Goal: Information Seeking & Learning: Learn about a topic

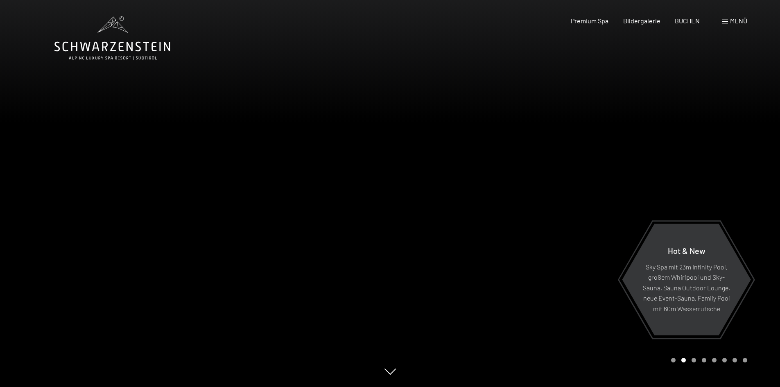
click at [737, 199] on div at bounding box center [585, 193] width 390 height 387
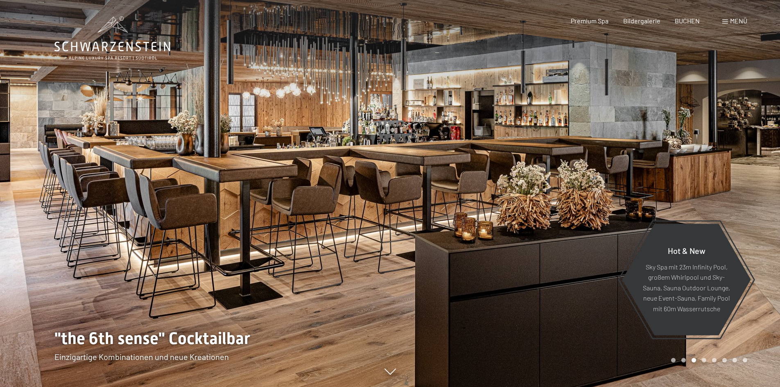
click at [745, 191] on div at bounding box center [585, 193] width 390 height 387
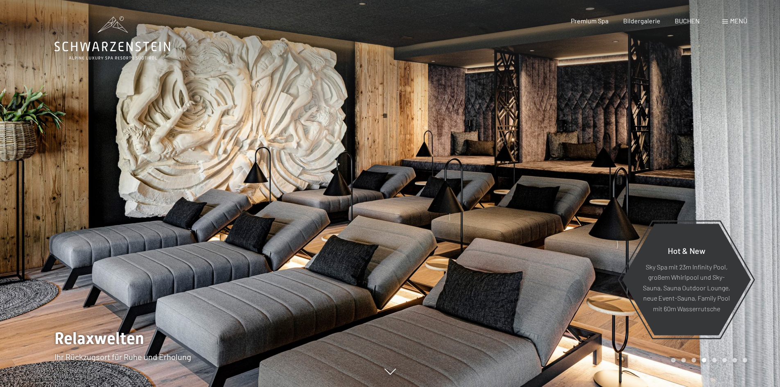
click at [745, 191] on div at bounding box center [585, 193] width 390 height 387
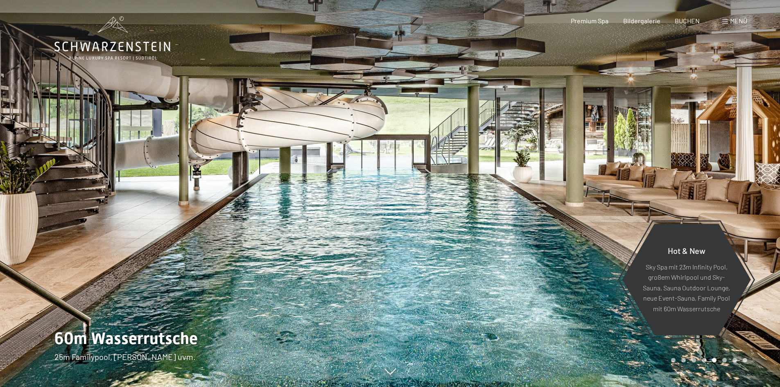
click at [745, 191] on div at bounding box center [585, 193] width 390 height 387
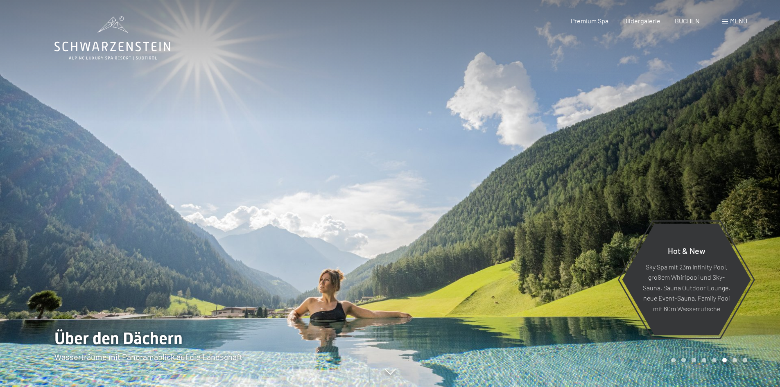
click at [745, 191] on div at bounding box center [585, 193] width 390 height 387
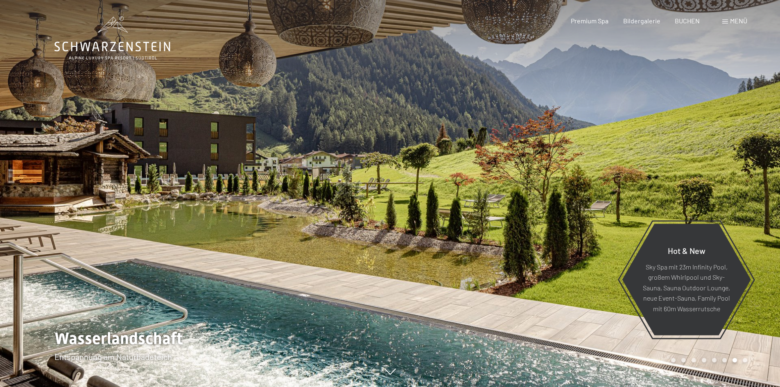
click at [745, 191] on div at bounding box center [585, 193] width 390 height 387
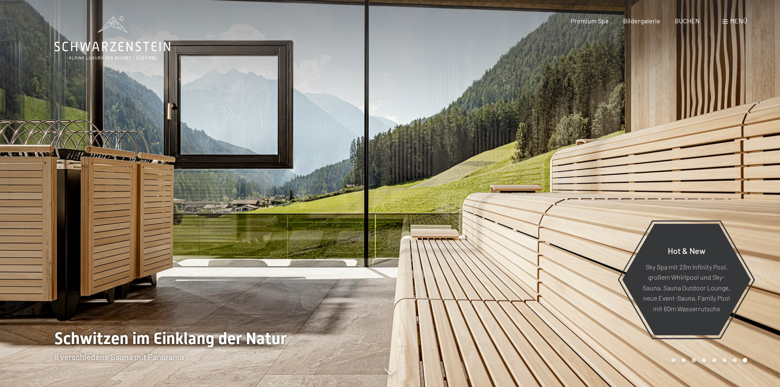
click at [735, 19] on span "Menü" at bounding box center [738, 21] width 17 height 8
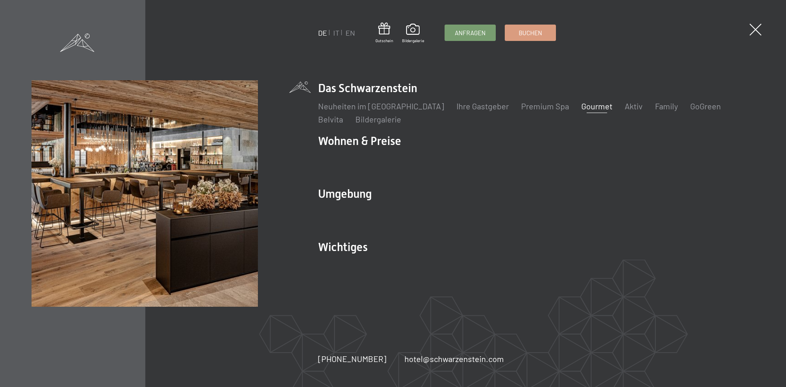
click at [581, 105] on link "Gourmet" at bounding box center [596, 106] width 31 height 10
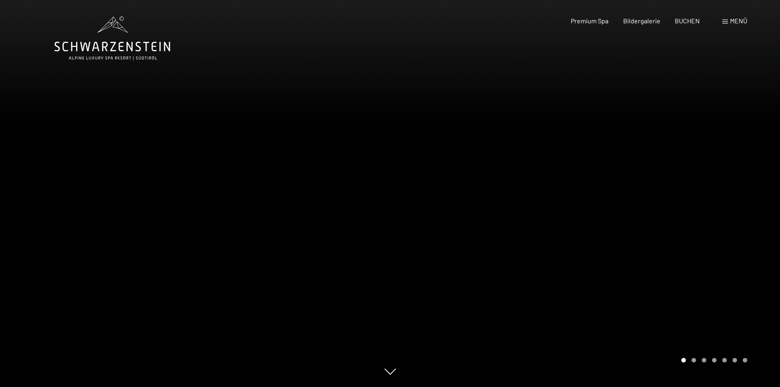
click at [741, 224] on div at bounding box center [585, 193] width 390 height 387
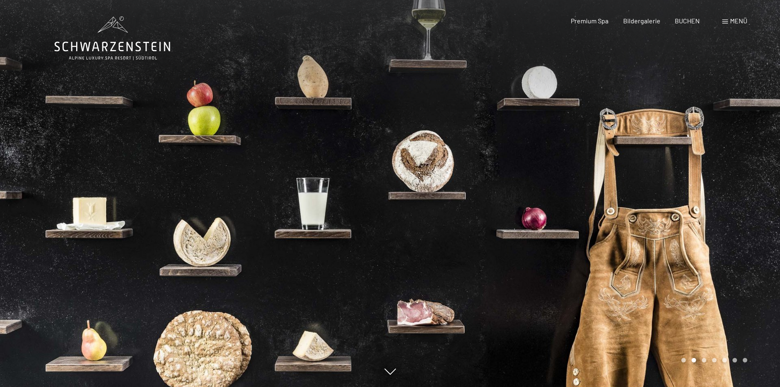
click at [751, 219] on div at bounding box center [585, 193] width 390 height 387
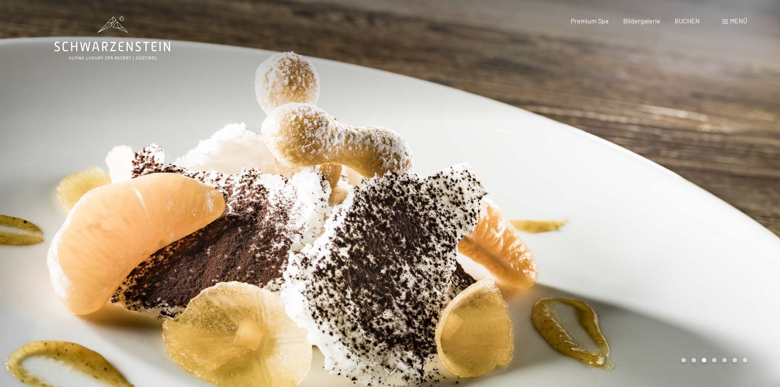
click at [751, 219] on div at bounding box center [585, 193] width 390 height 387
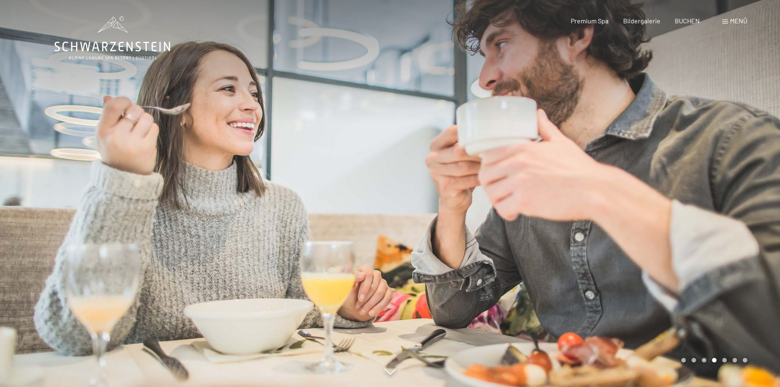
click at [751, 219] on div at bounding box center [585, 193] width 390 height 387
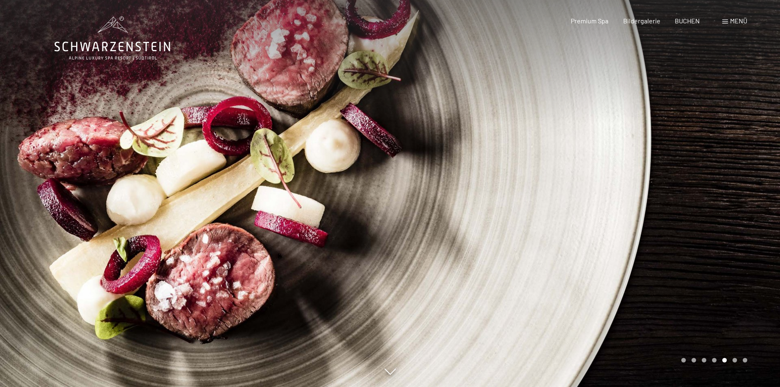
click at [751, 219] on div at bounding box center [585, 193] width 390 height 387
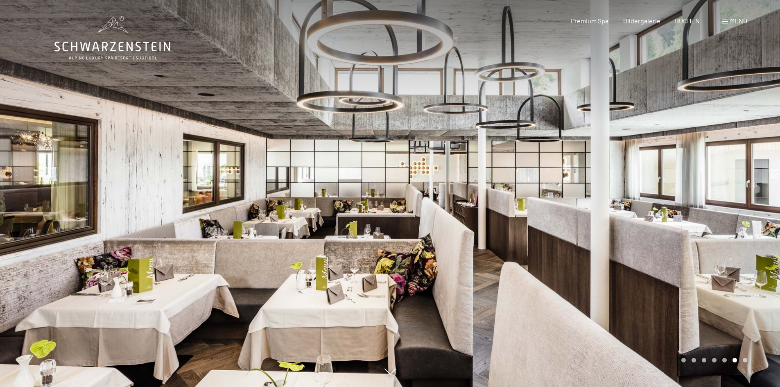
click at [751, 219] on div at bounding box center [585, 193] width 390 height 387
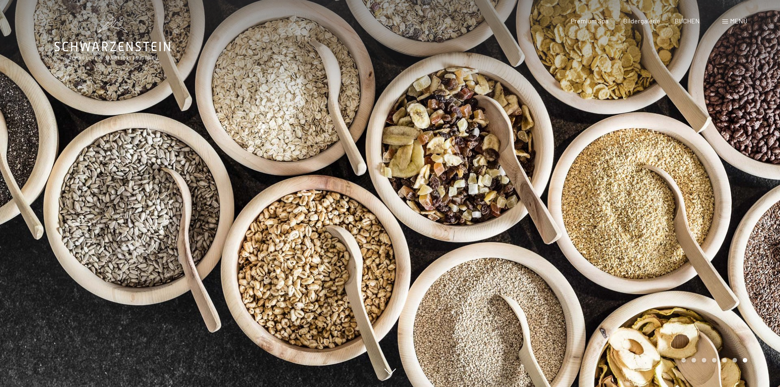
click at [751, 219] on div at bounding box center [585, 193] width 390 height 387
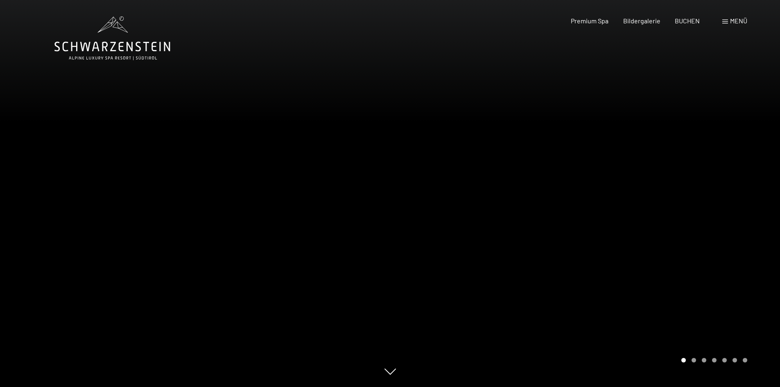
click at [751, 219] on div at bounding box center [585, 193] width 390 height 387
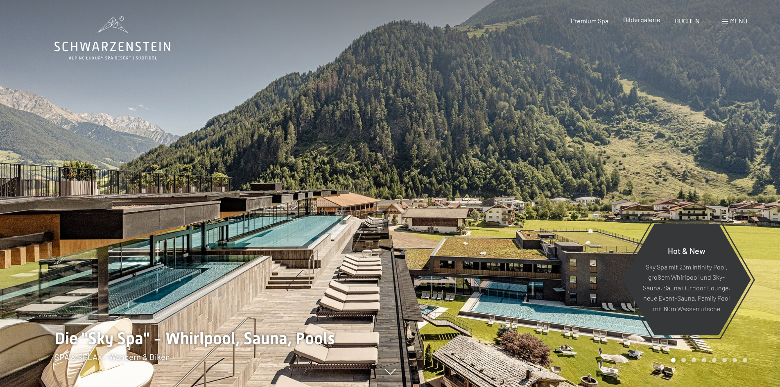
click at [638, 22] on span "Bildergalerie" at bounding box center [641, 20] width 37 height 8
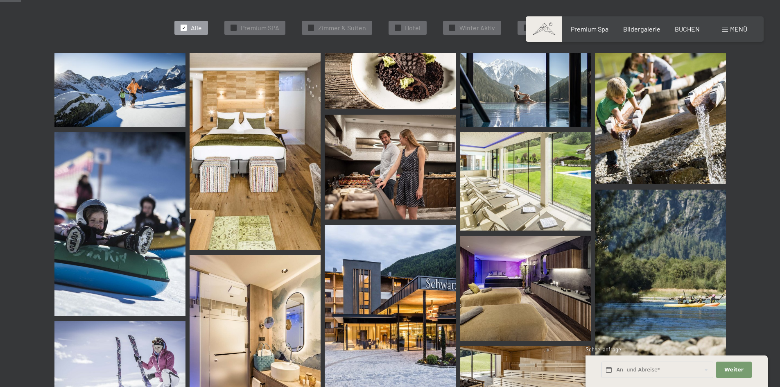
scroll to position [287, 0]
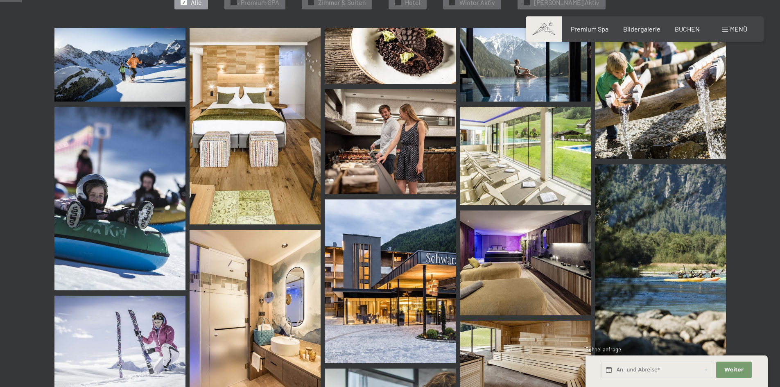
click at [420, 164] on img at bounding box center [390, 141] width 131 height 105
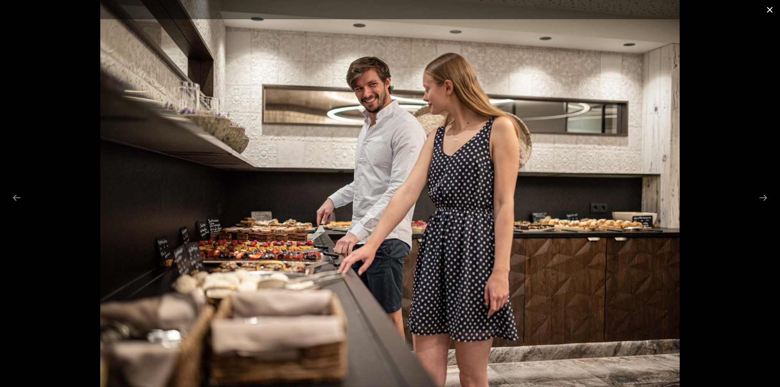
click at [771, 9] on button "Close gallery" at bounding box center [769, 9] width 20 height 19
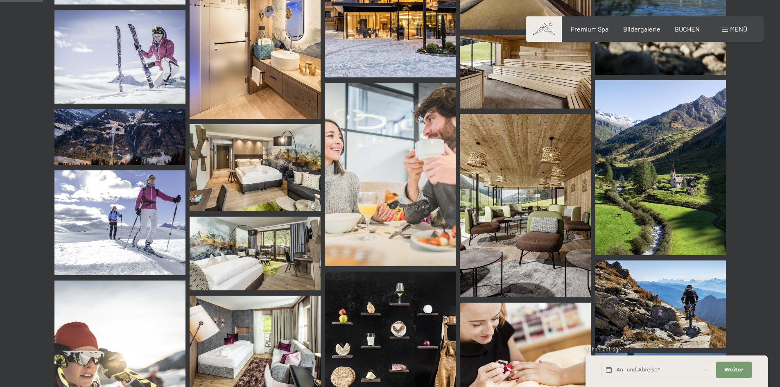
scroll to position [573, 0]
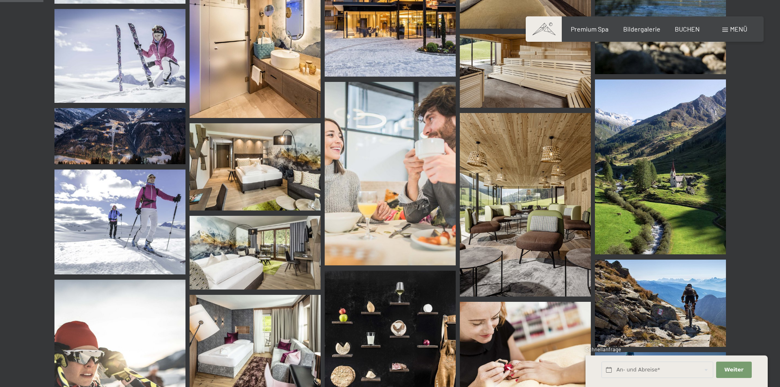
click at [388, 198] on img at bounding box center [390, 173] width 131 height 183
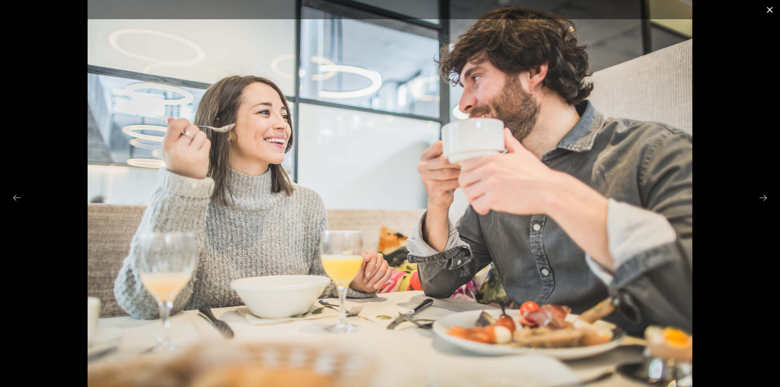
click at [765, 11] on button "Close gallery" at bounding box center [769, 9] width 20 height 19
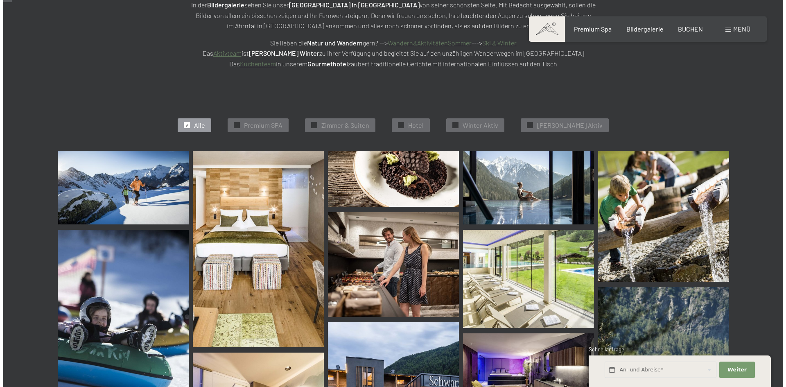
scroll to position [0, 0]
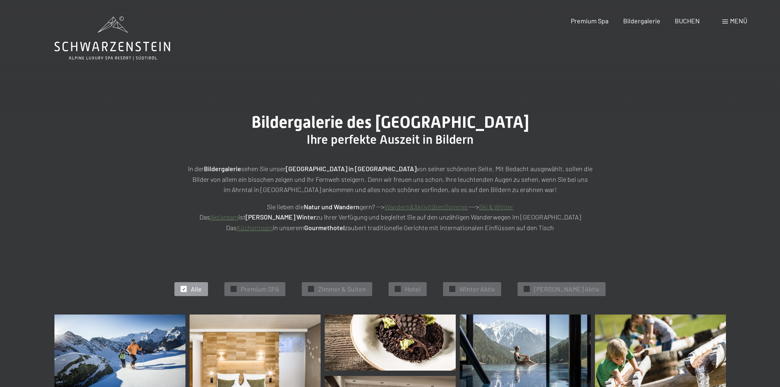
click at [726, 23] on span at bounding box center [725, 22] width 6 height 4
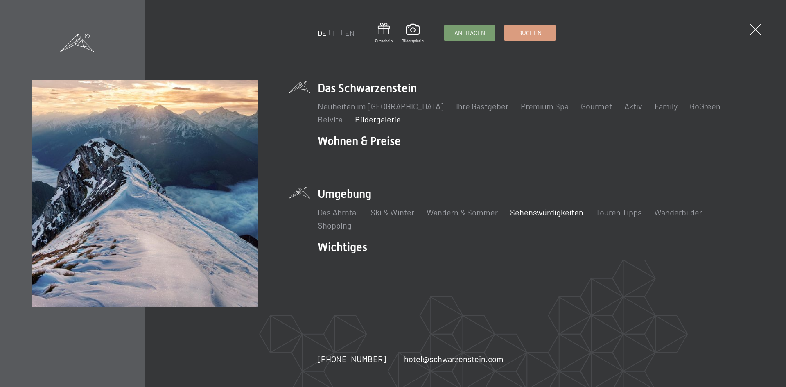
click at [545, 210] on link "Sehenswürdigkeiten" at bounding box center [546, 212] width 73 height 10
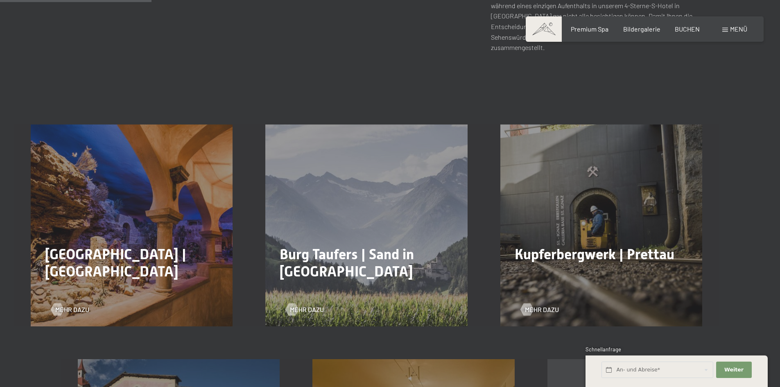
scroll to position [409, 0]
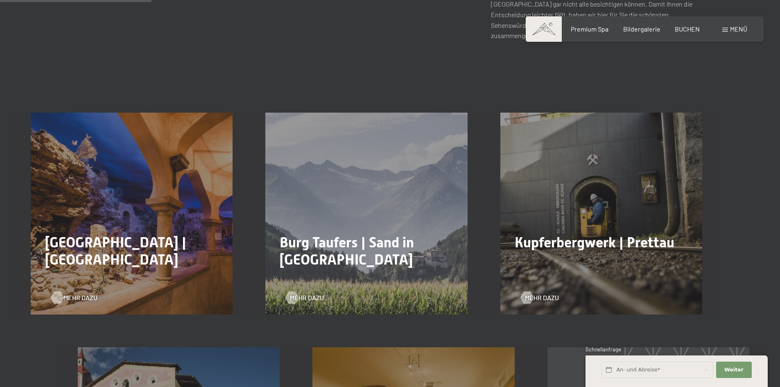
click at [77, 293] on span "Mehr dazu" at bounding box center [80, 297] width 34 height 9
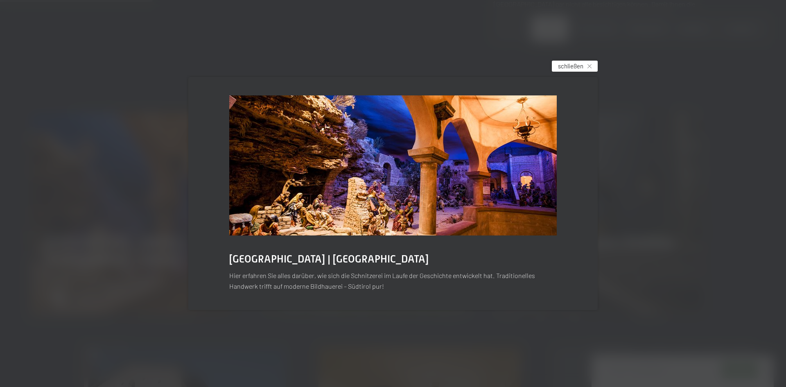
click at [590, 66] on icon at bounding box center [589, 66] width 4 height 4
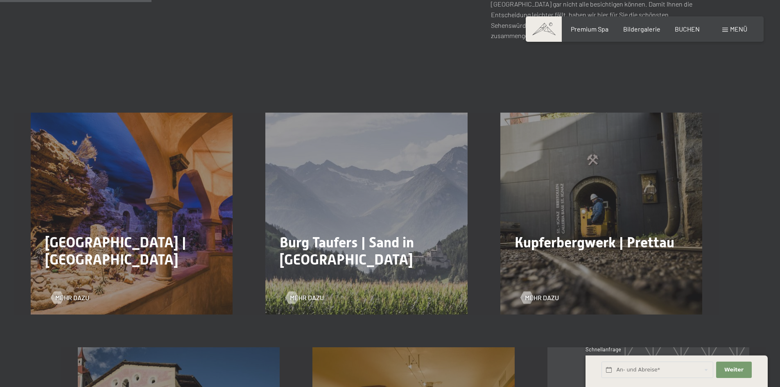
click at [326, 197] on div "Burg Taufers | Sand in Taufers Mehr dazu" at bounding box center [366, 214] width 235 height 202
click at [312, 293] on span "Mehr dazu" at bounding box center [315, 297] width 34 height 9
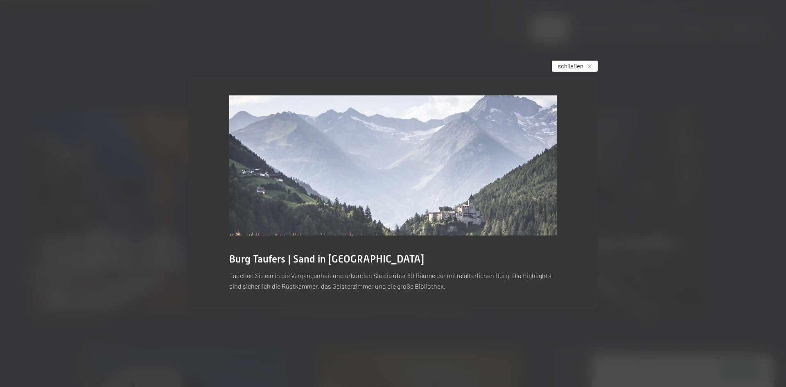
click at [576, 65] on span "schließen" at bounding box center [570, 66] width 25 height 9
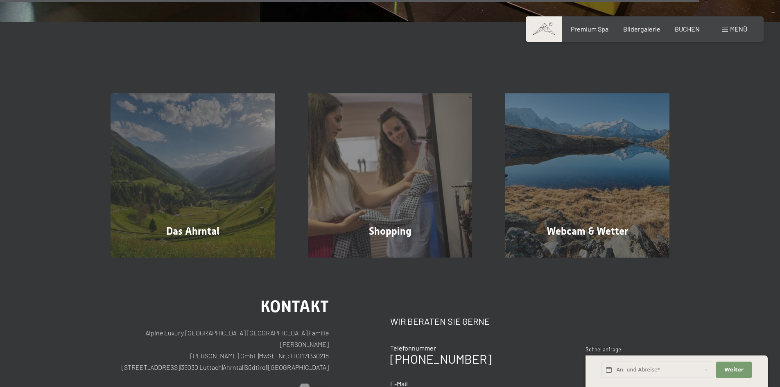
scroll to position [1924, 0]
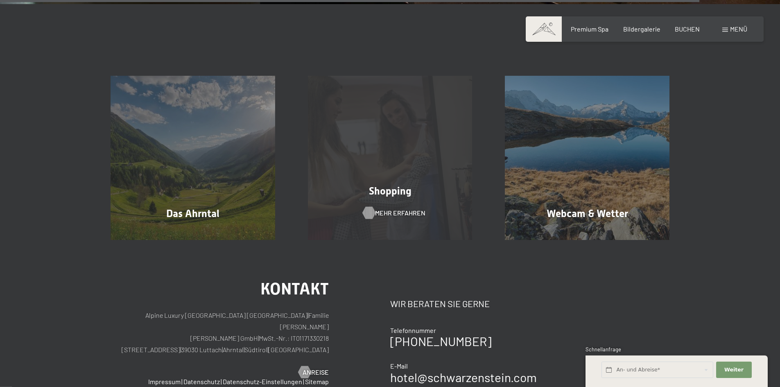
click at [393, 208] on span "Mehr erfahren" at bounding box center [400, 212] width 50 height 9
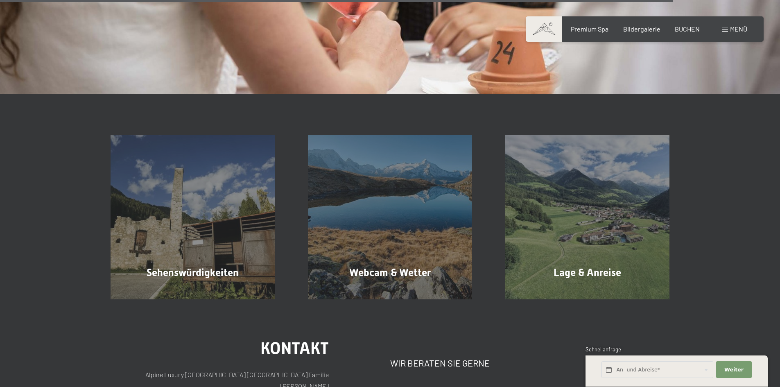
scroll to position [1515, 0]
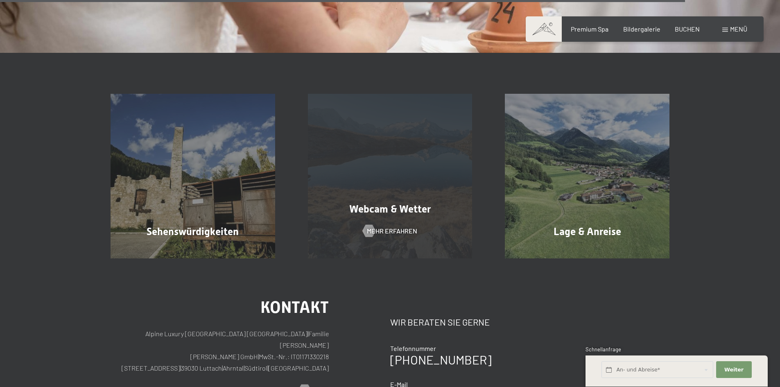
click at [379, 203] on span "Webcam & Wetter" at bounding box center [389, 209] width 81 height 12
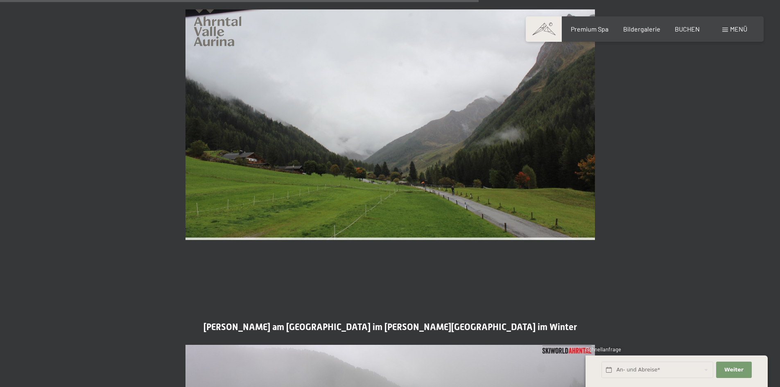
scroll to position [1760, 0]
